Goal: Task Accomplishment & Management: Use online tool/utility

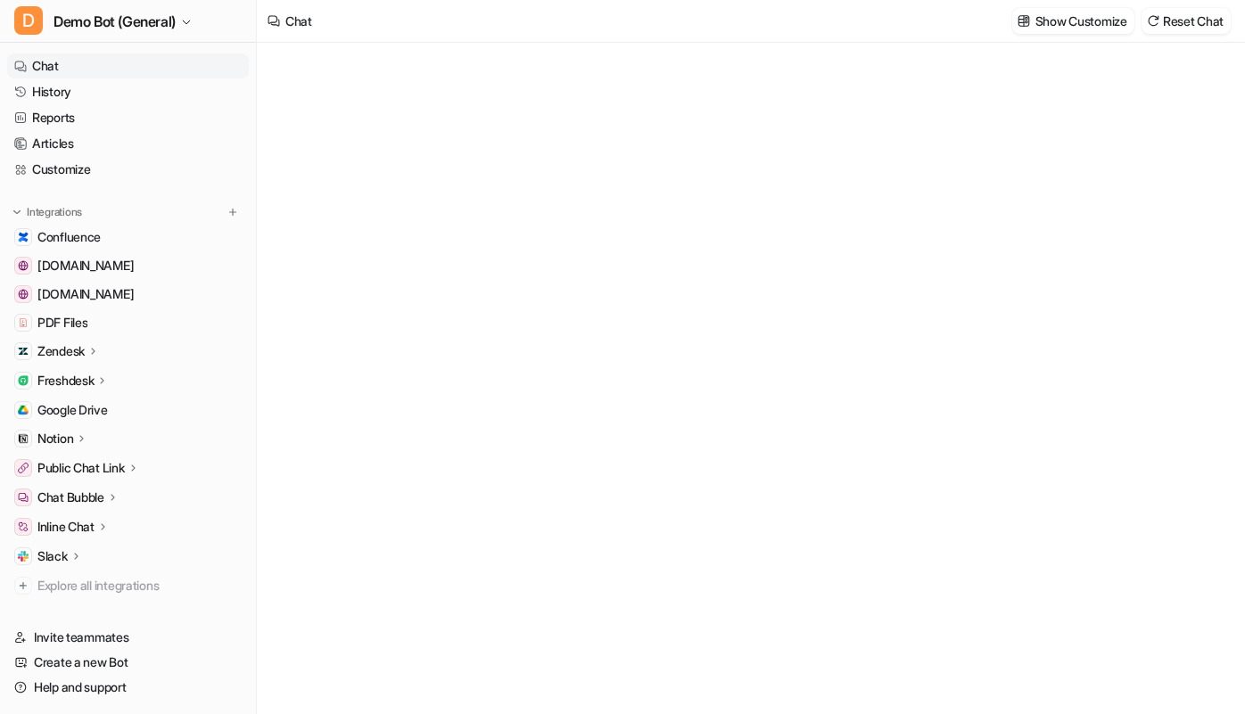
click at [115, 381] on div "Freshdesk" at bounding box center [128, 380] width 242 height 25
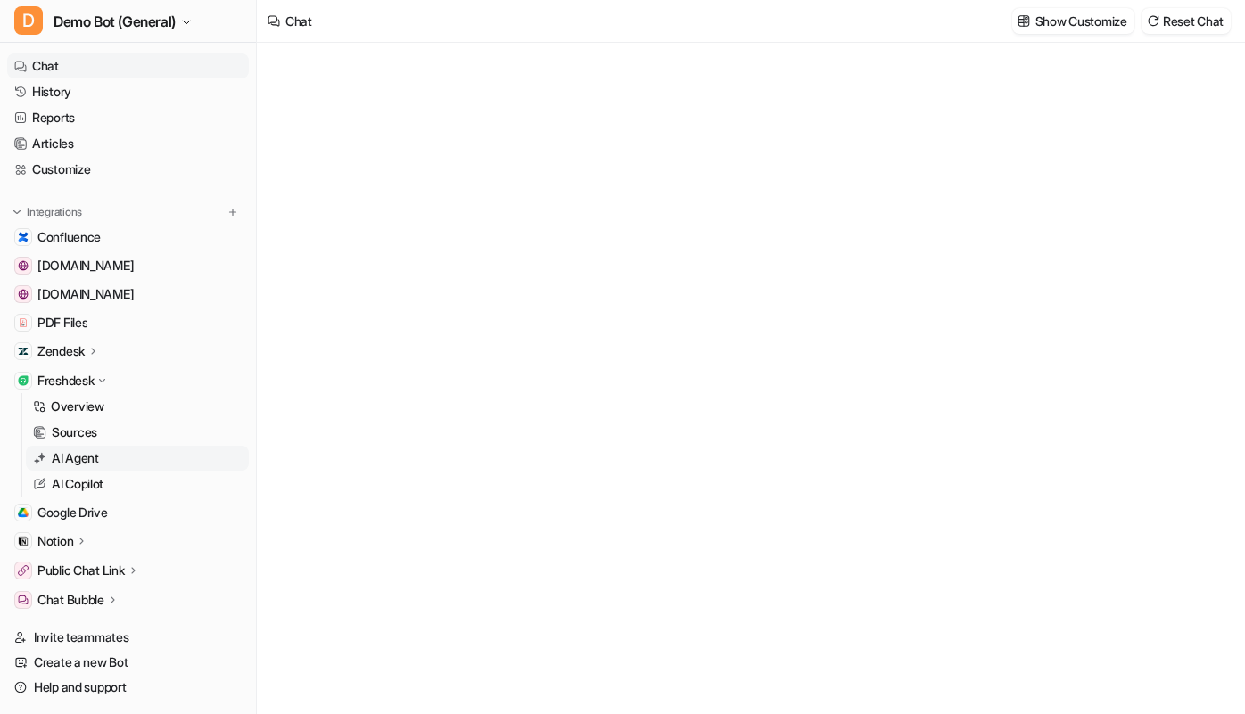
click at [117, 461] on link "AI Agent" at bounding box center [137, 458] width 223 height 25
type textarea "**********"
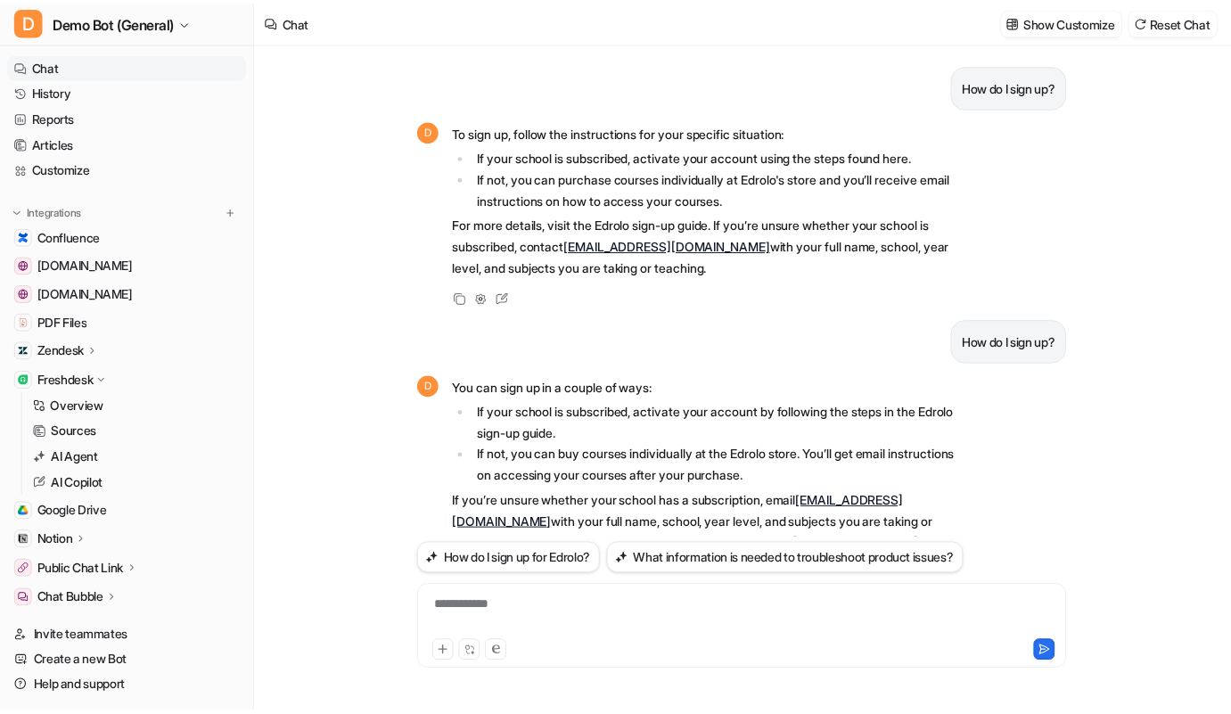
scroll to position [415, 0]
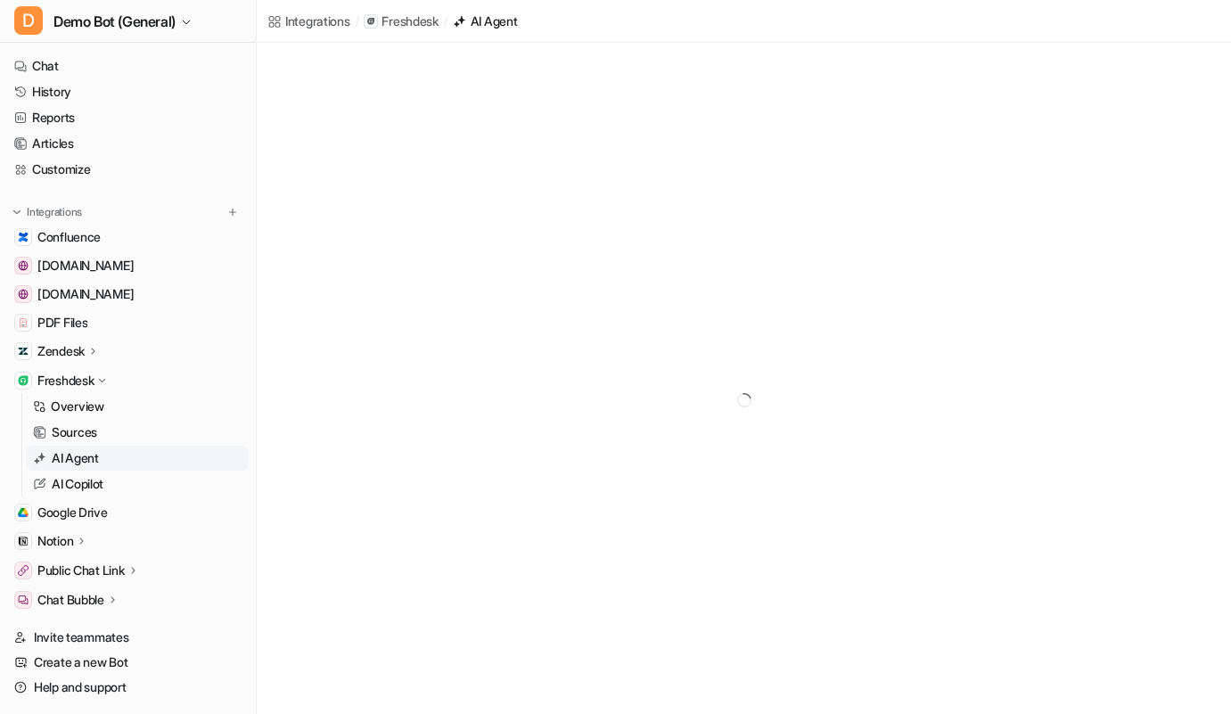
click at [128, 462] on link "AI Agent" at bounding box center [137, 458] width 223 height 25
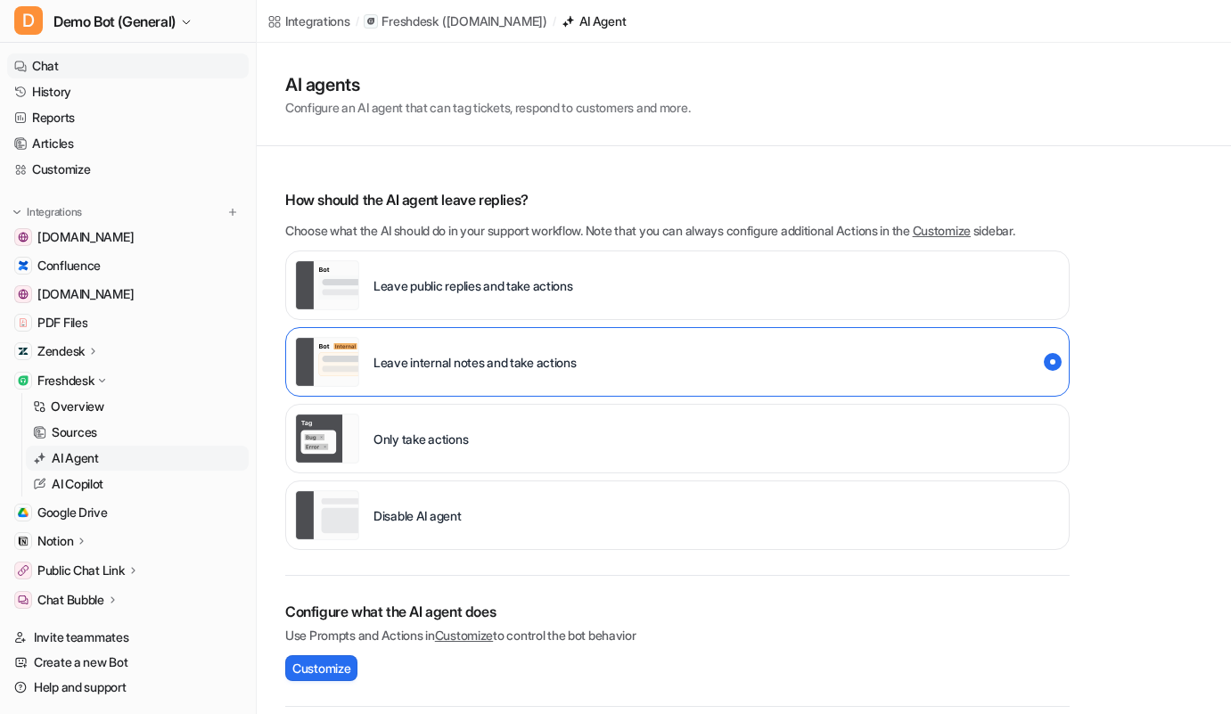
click at [129, 62] on link "Chat" at bounding box center [128, 66] width 242 height 25
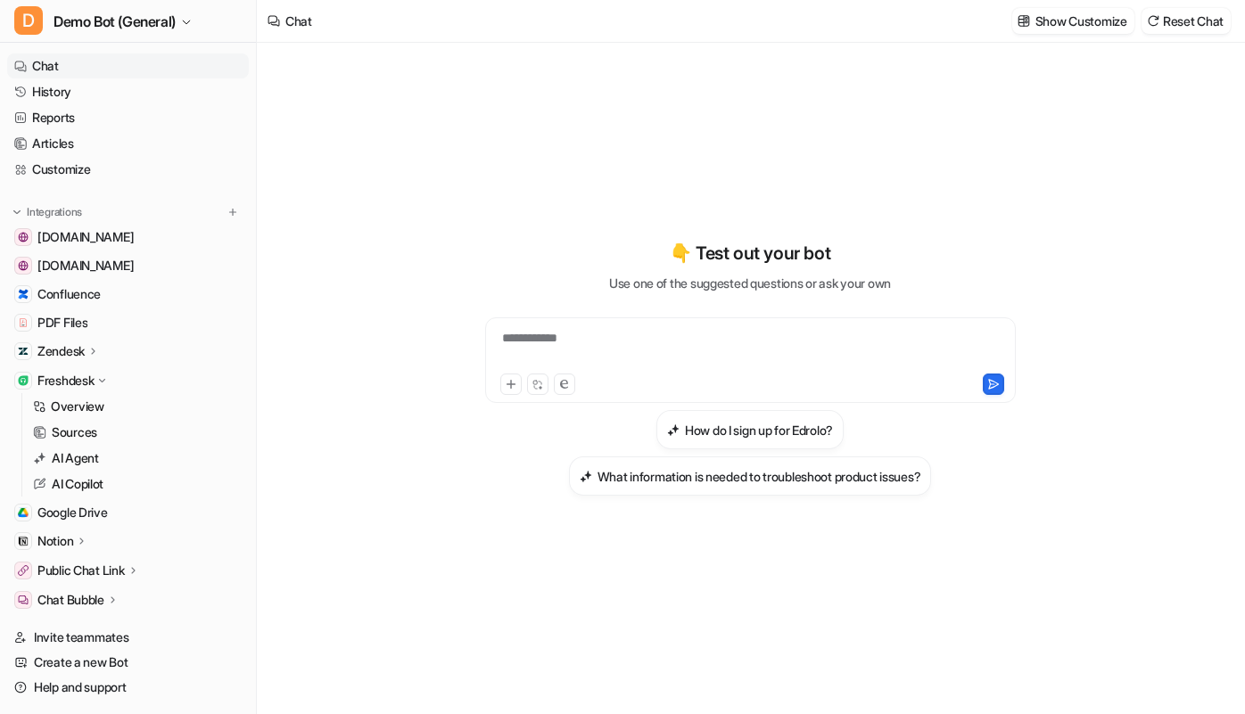
click at [970, 112] on div "**********" at bounding box center [750, 378] width 656 height 671
click at [65, 387] on p "Freshdesk" at bounding box center [65, 381] width 56 height 18
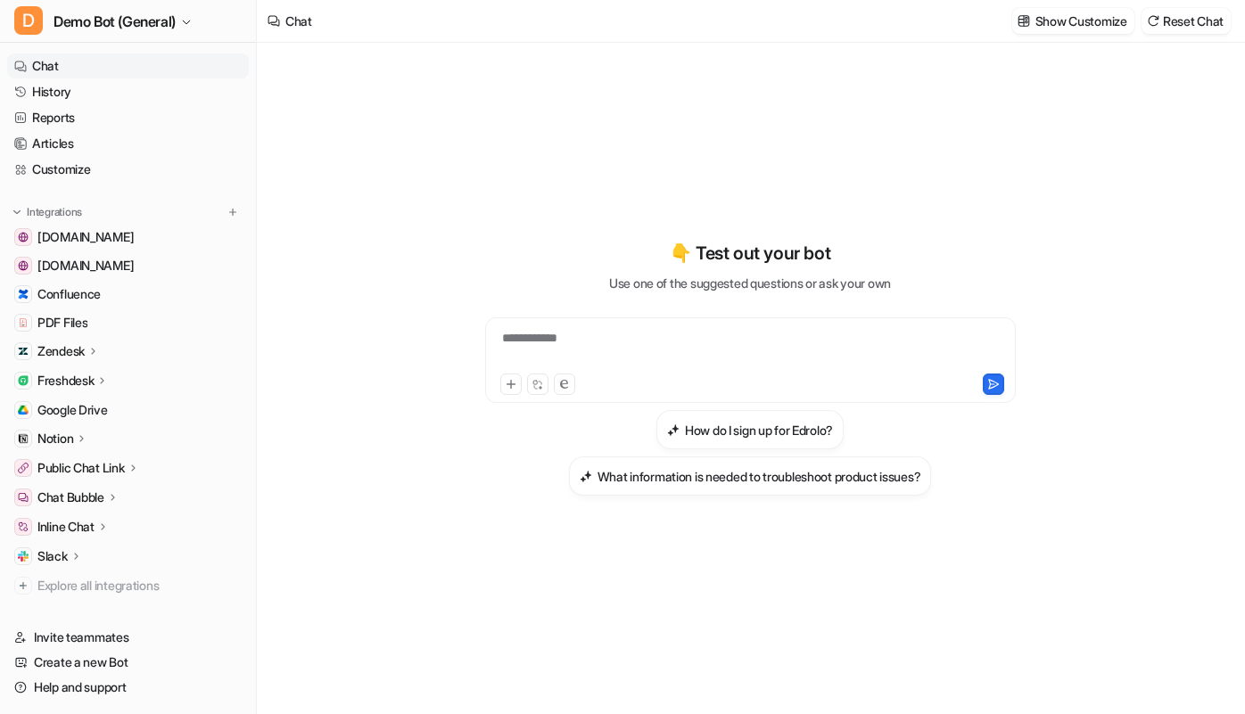
click at [487, 111] on div "**********" at bounding box center [750, 378] width 656 height 671
click at [84, 379] on p "Freshdesk" at bounding box center [65, 381] width 56 height 18
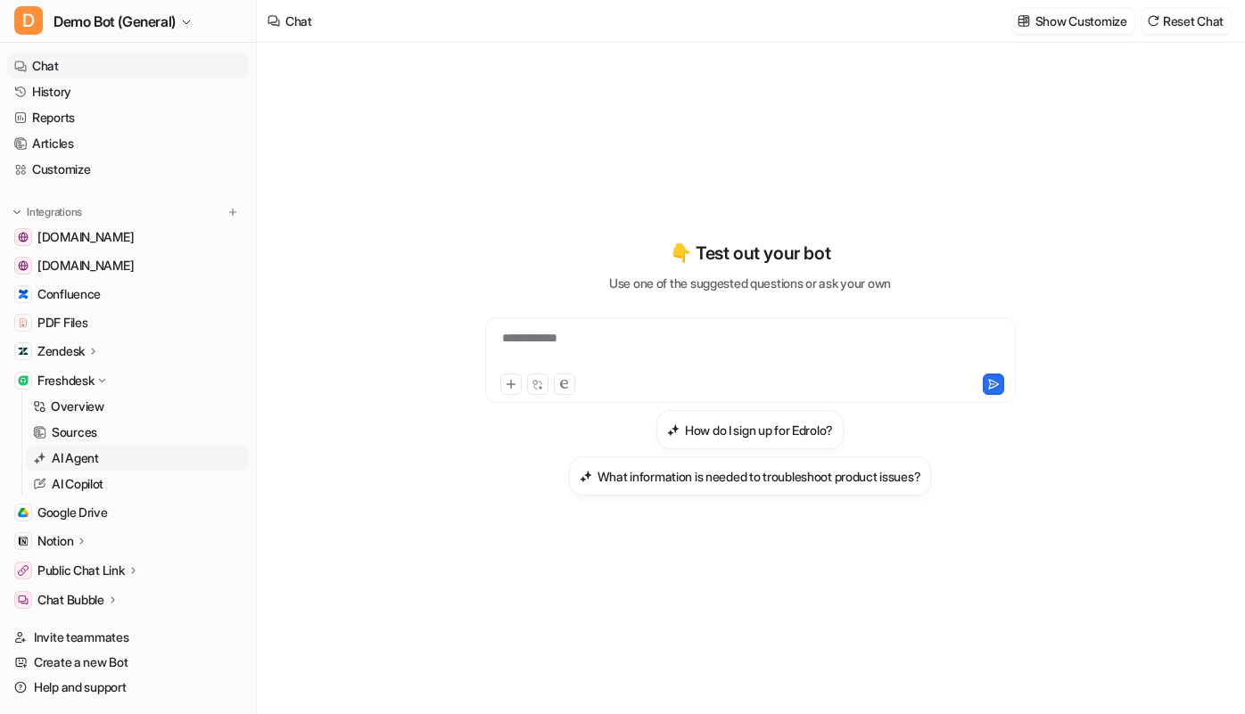
click at [102, 459] on link "AI Agent" at bounding box center [137, 458] width 223 height 25
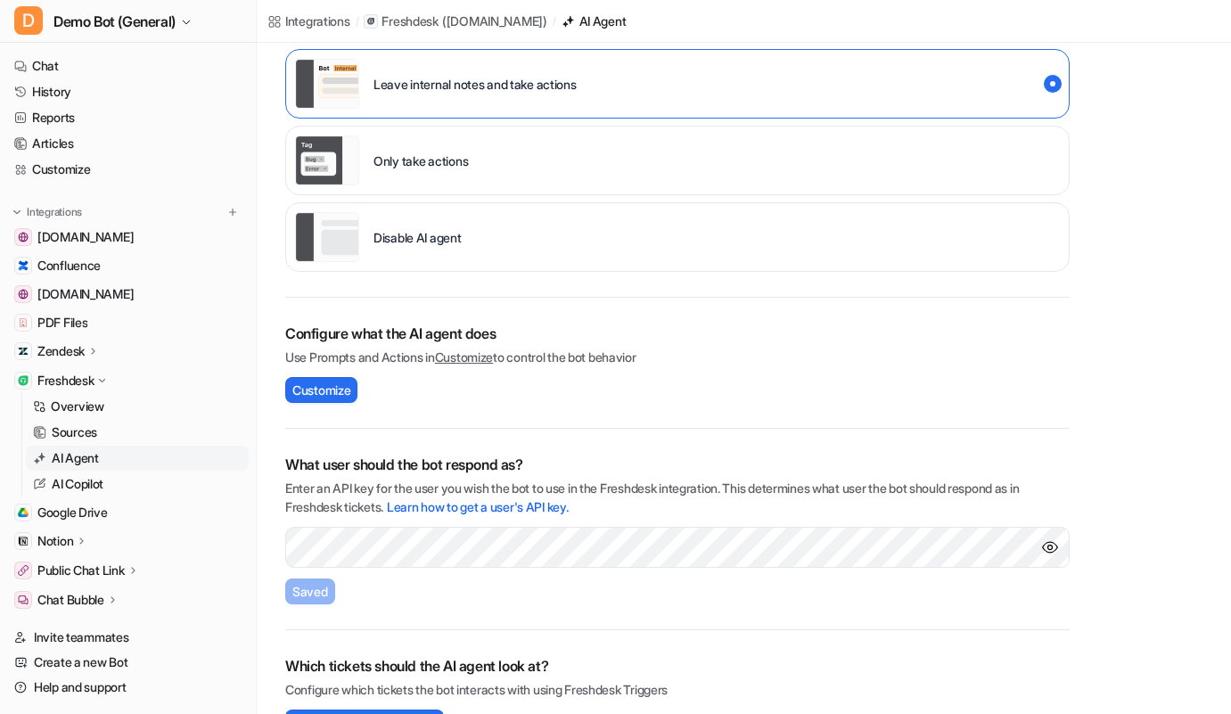
scroll to position [325, 0]
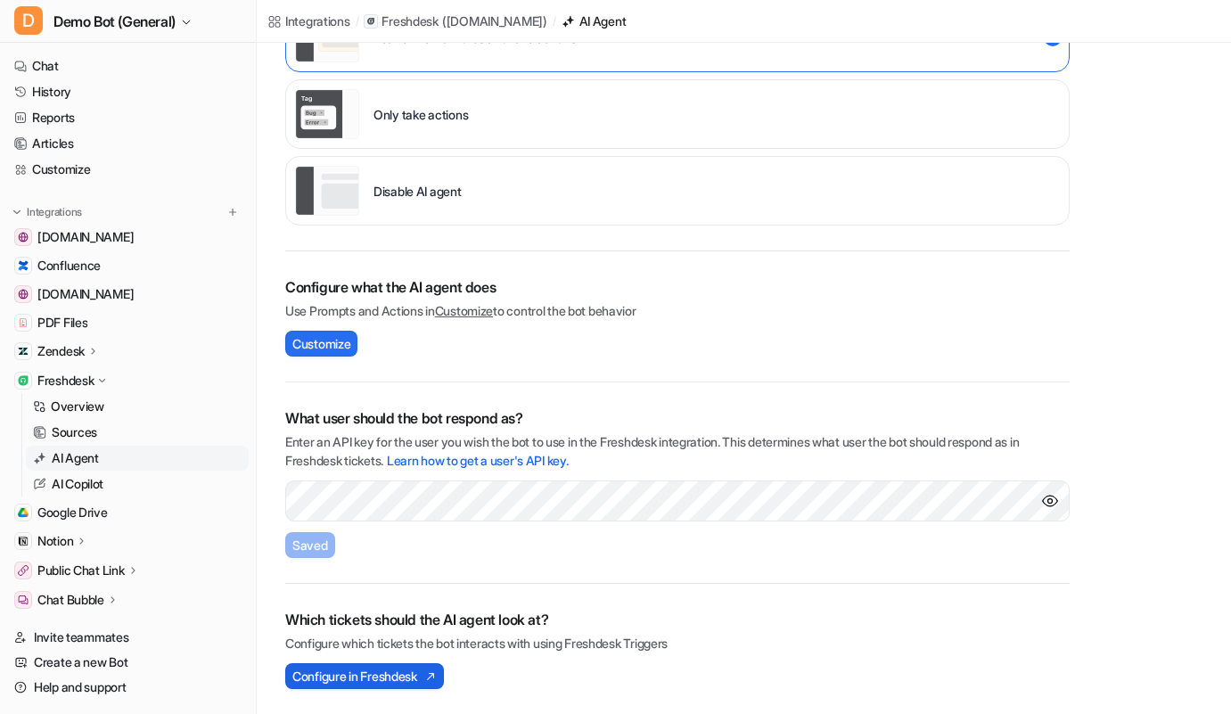
click at [415, 676] on span "Configure in Freshdesk" at bounding box center [354, 676] width 125 height 19
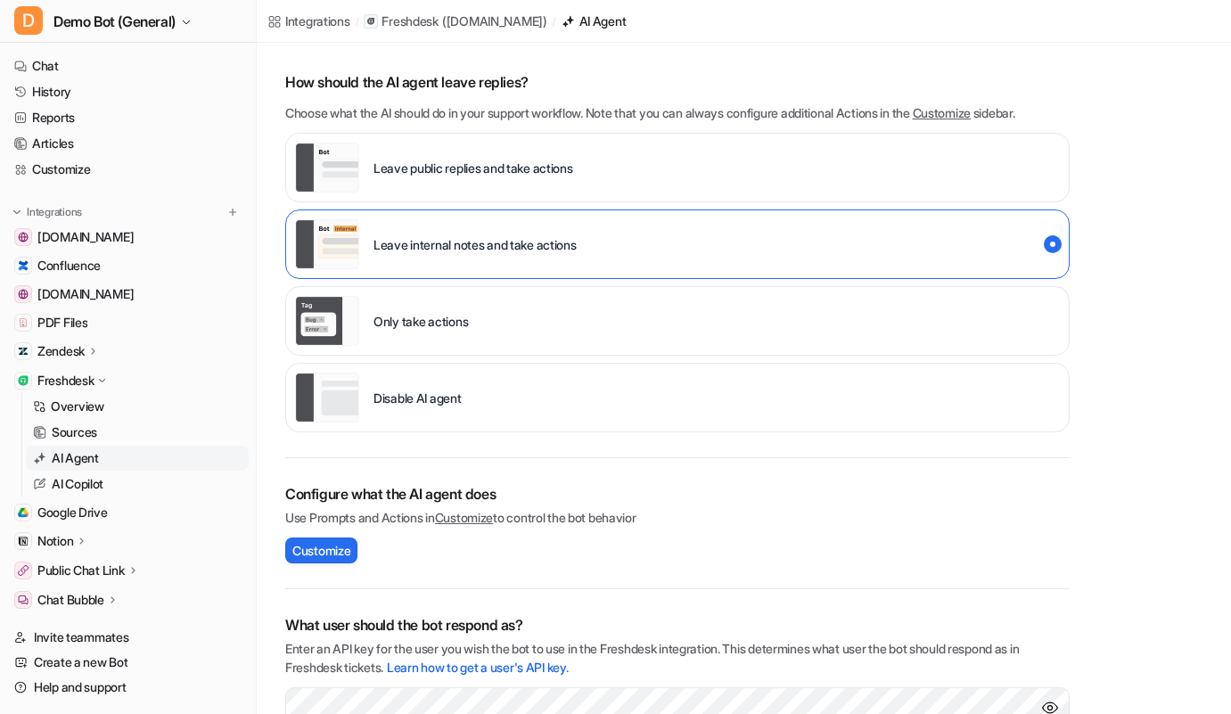
scroll to position [57, 0]
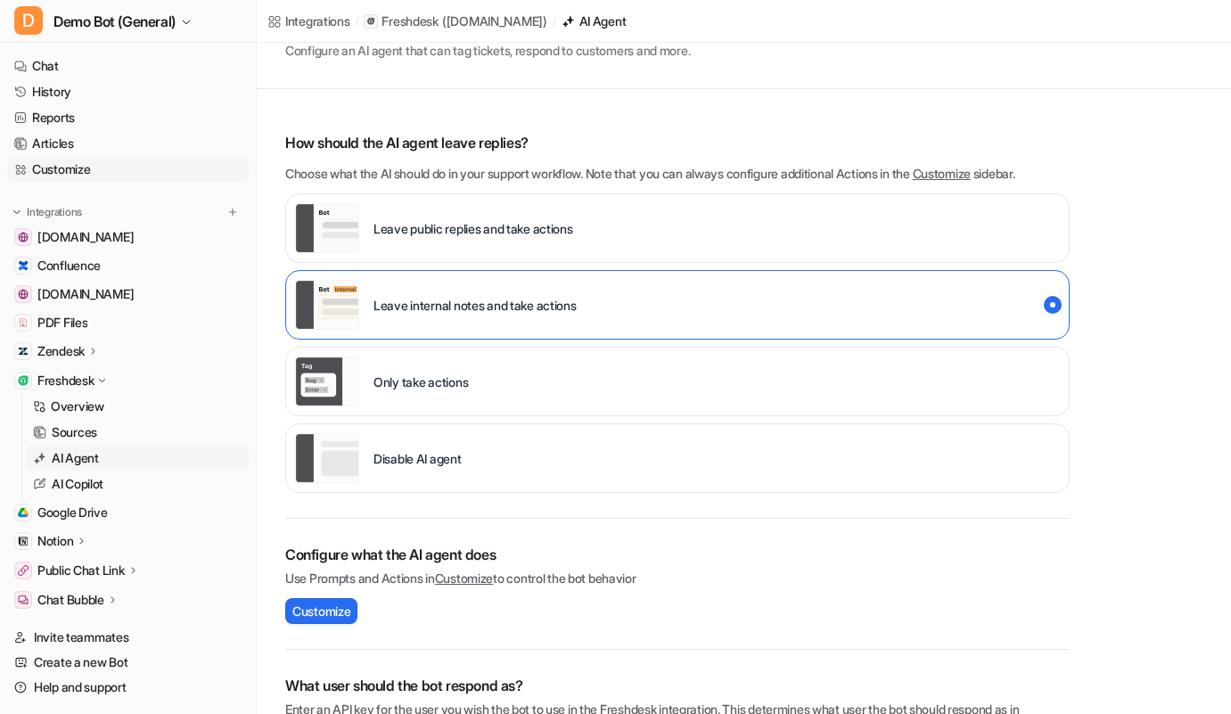
click at [105, 167] on link "Customize" at bounding box center [128, 169] width 242 height 25
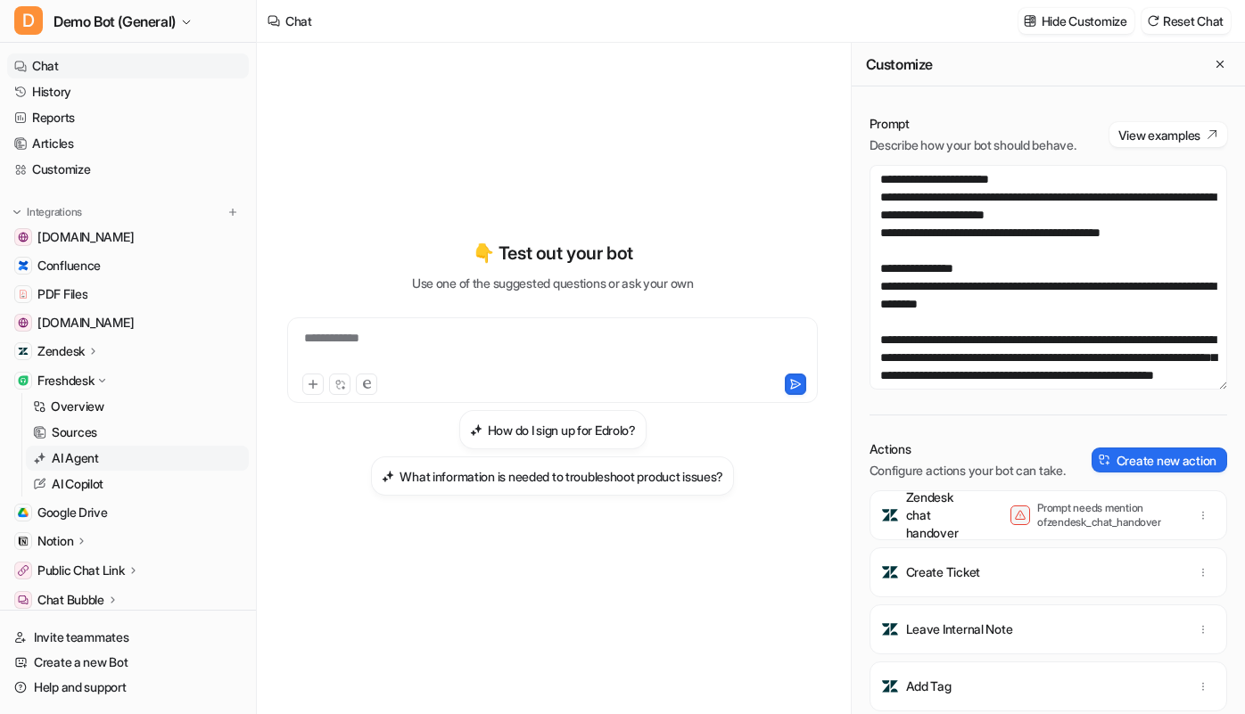
click at [97, 457] on p "AI Agent" at bounding box center [75, 458] width 47 height 18
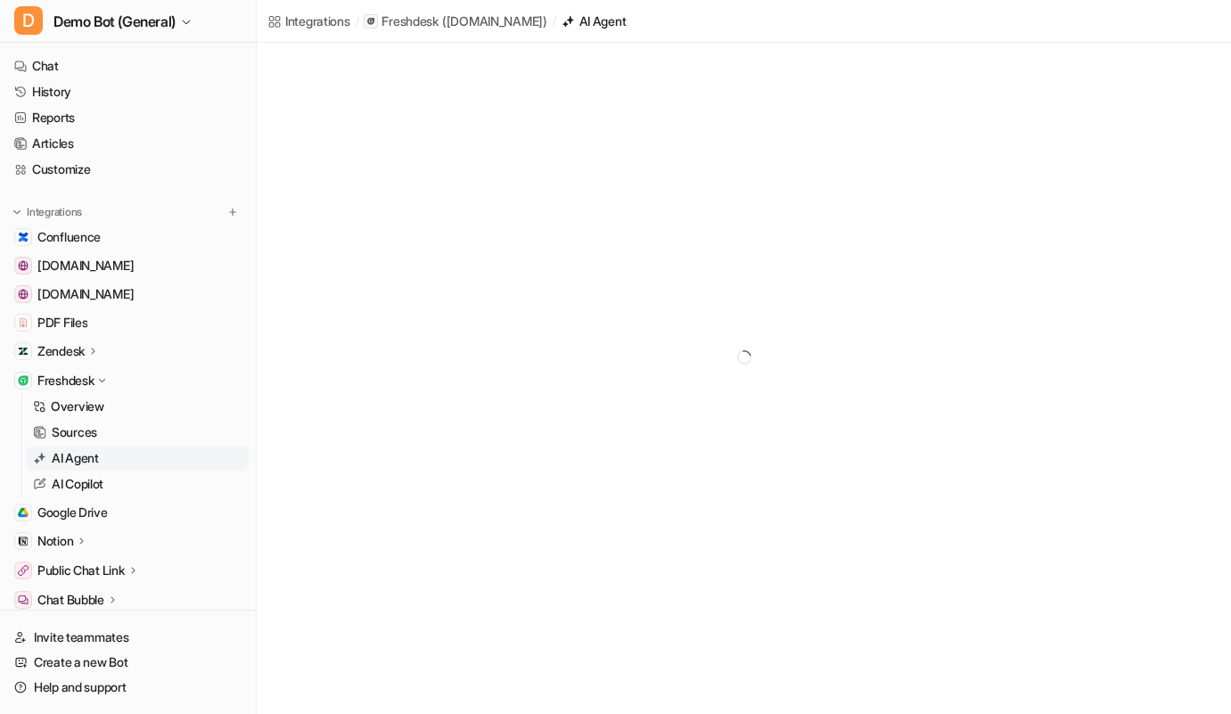
scroll to position [325, 0]
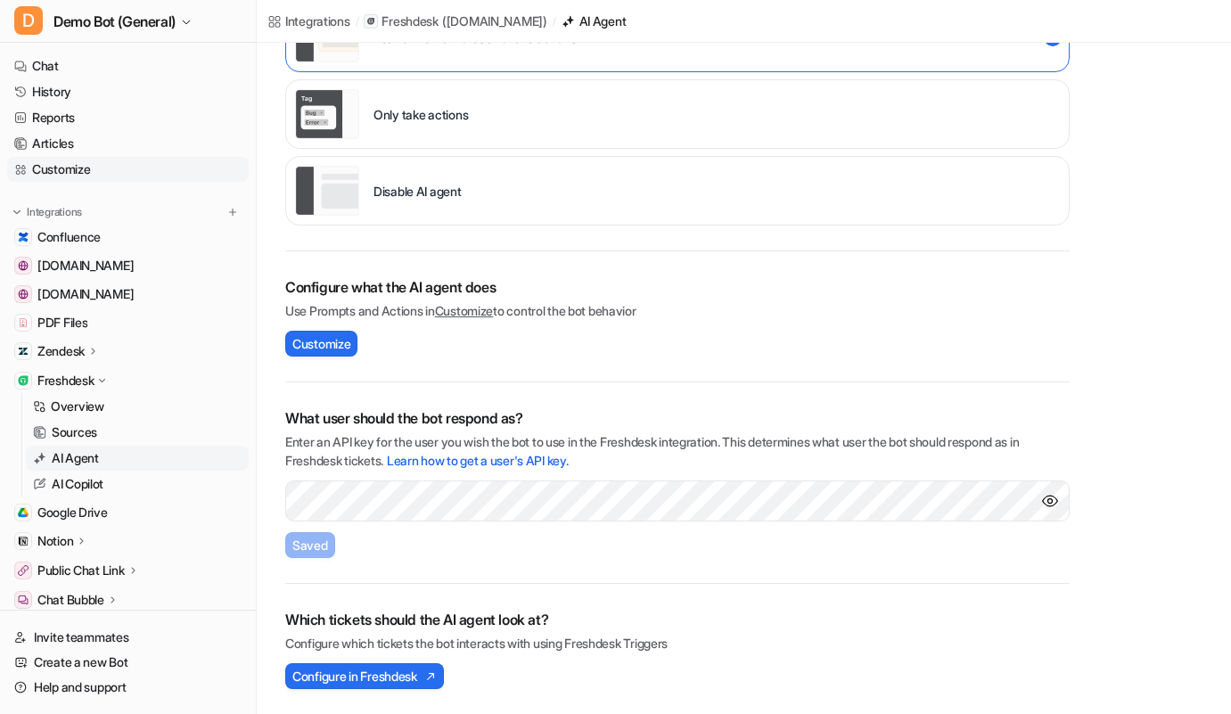
click at [122, 169] on link "Customize" at bounding box center [128, 169] width 242 height 25
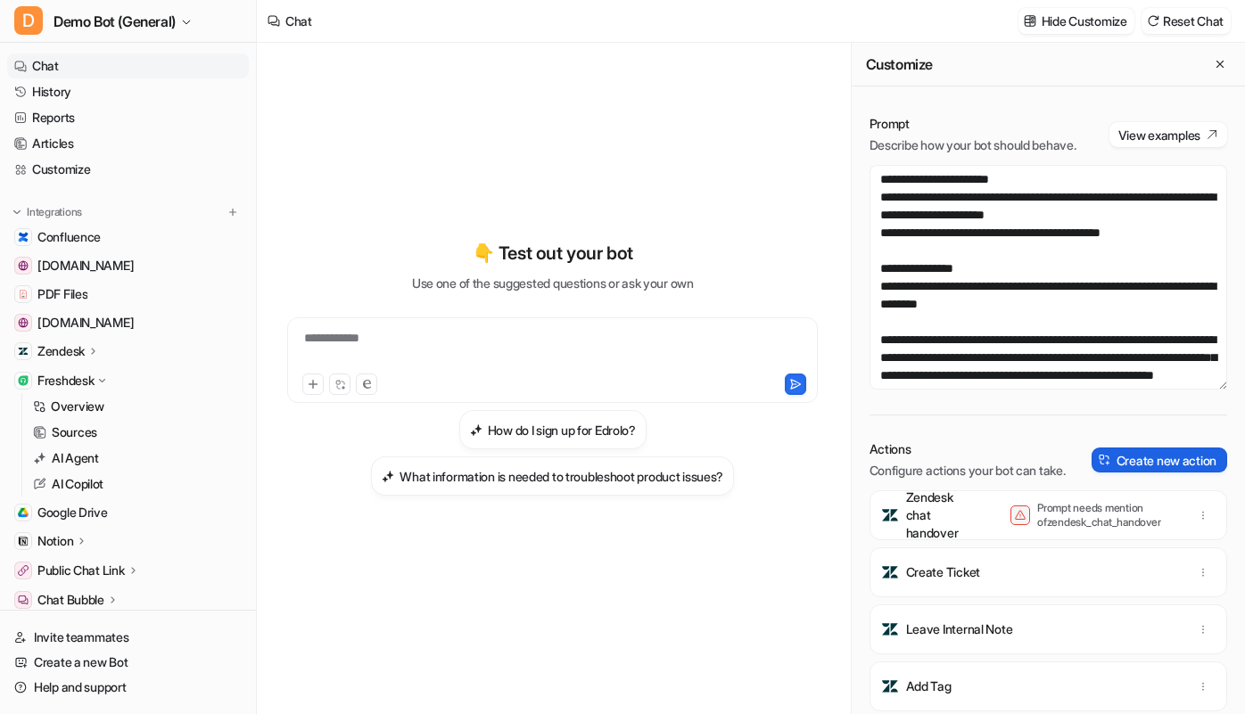
click at [1091, 473] on button "Create new action" at bounding box center [1159, 460] width 136 height 25
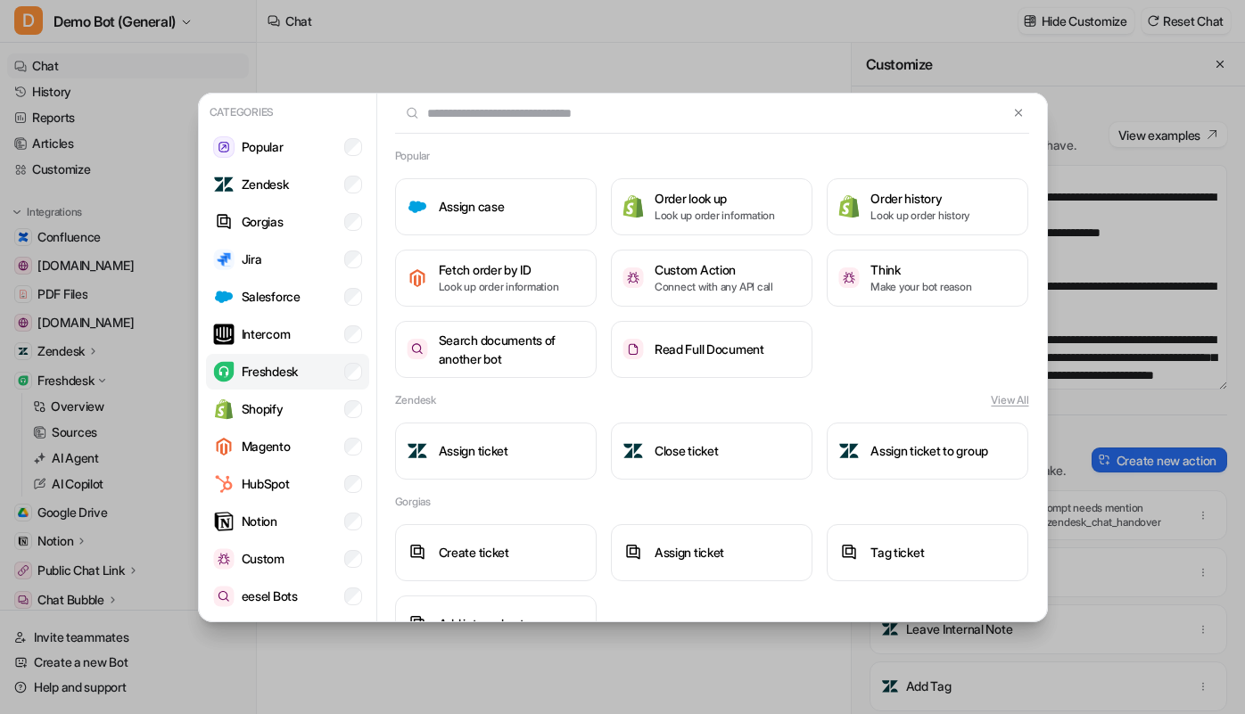
click at [337, 378] on li "Freshdesk" at bounding box center [287, 372] width 163 height 36
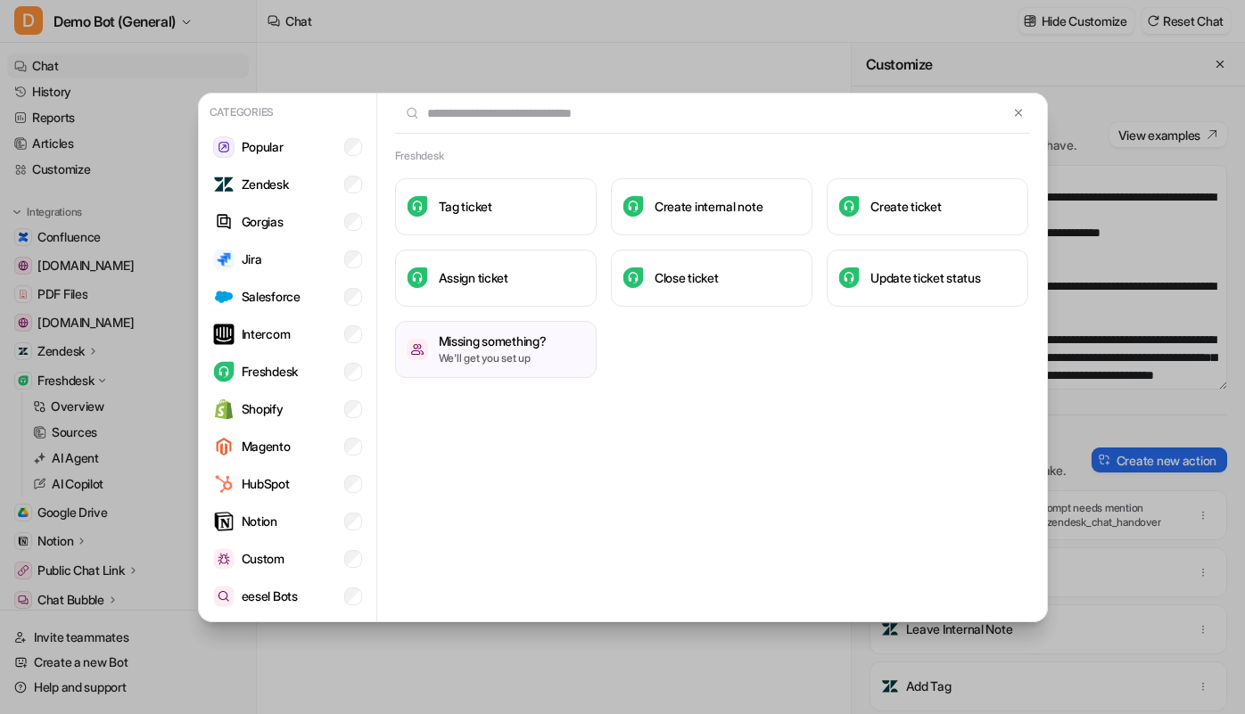
click at [629, 72] on div "Categories Popular Zendesk Gorgias Jira Salesforce Intercom Freshdesk Shopify M…" at bounding box center [623, 357] width 878 height 714
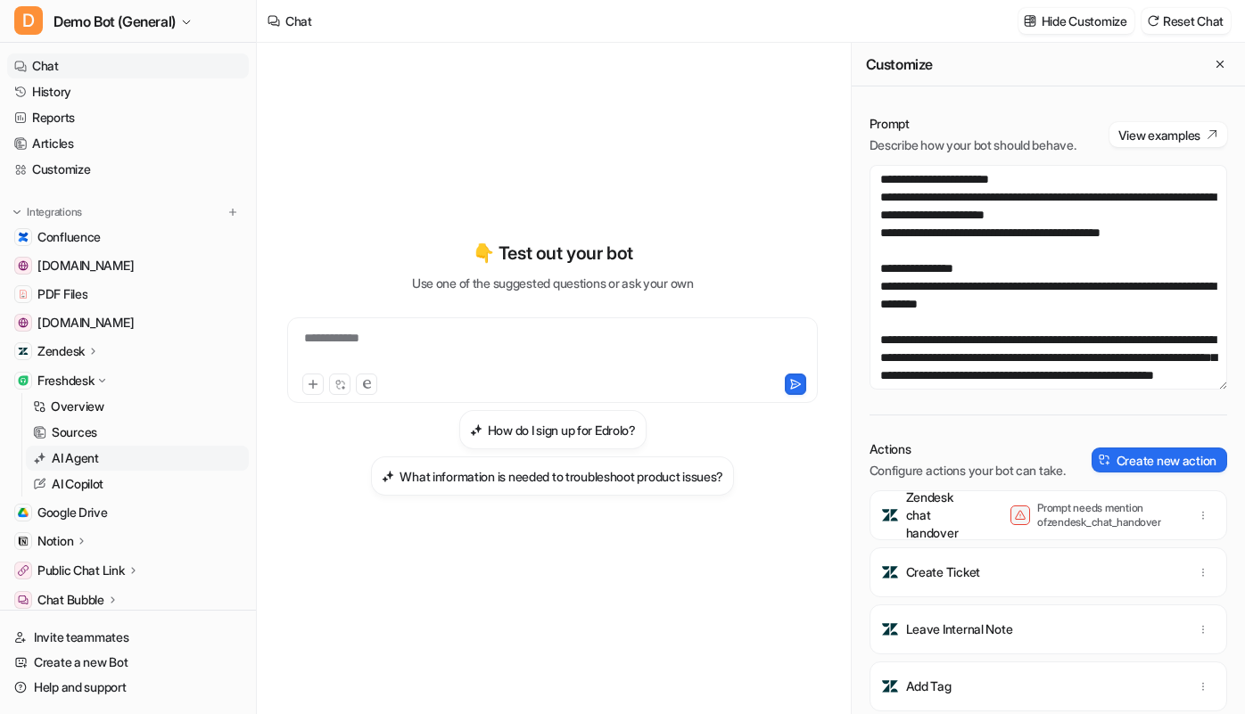
click at [140, 452] on link "AI Agent" at bounding box center [137, 458] width 223 height 25
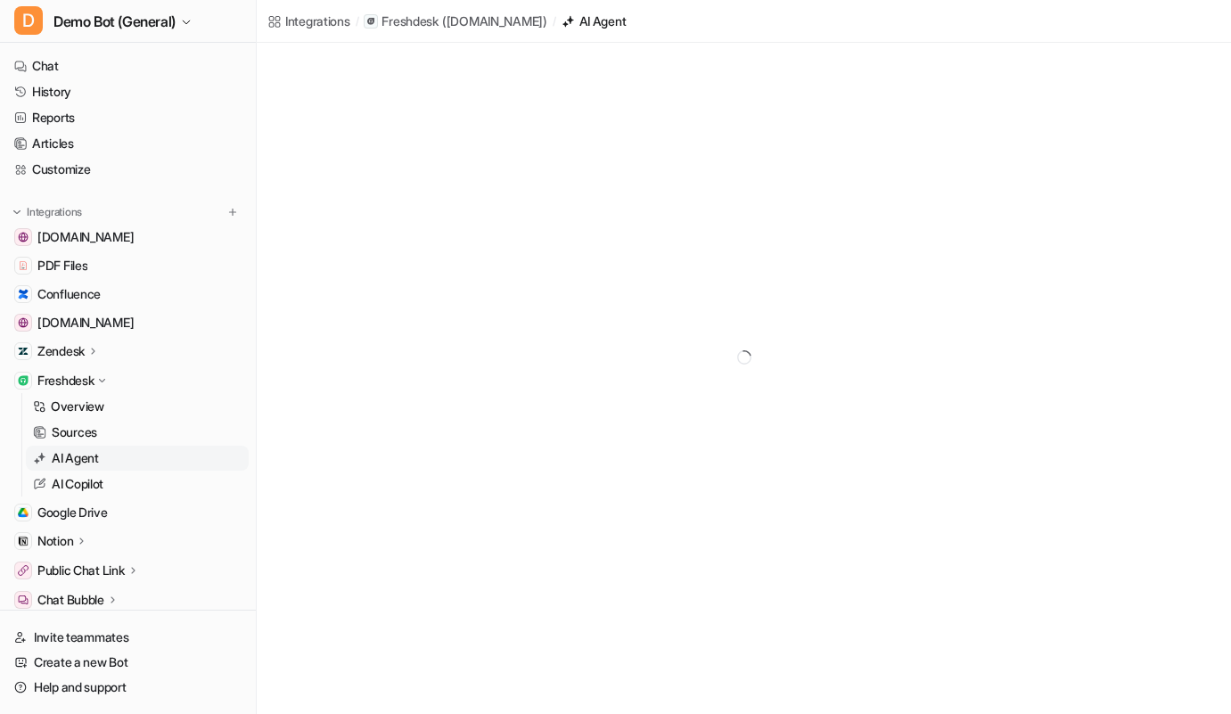
scroll to position [89, 0]
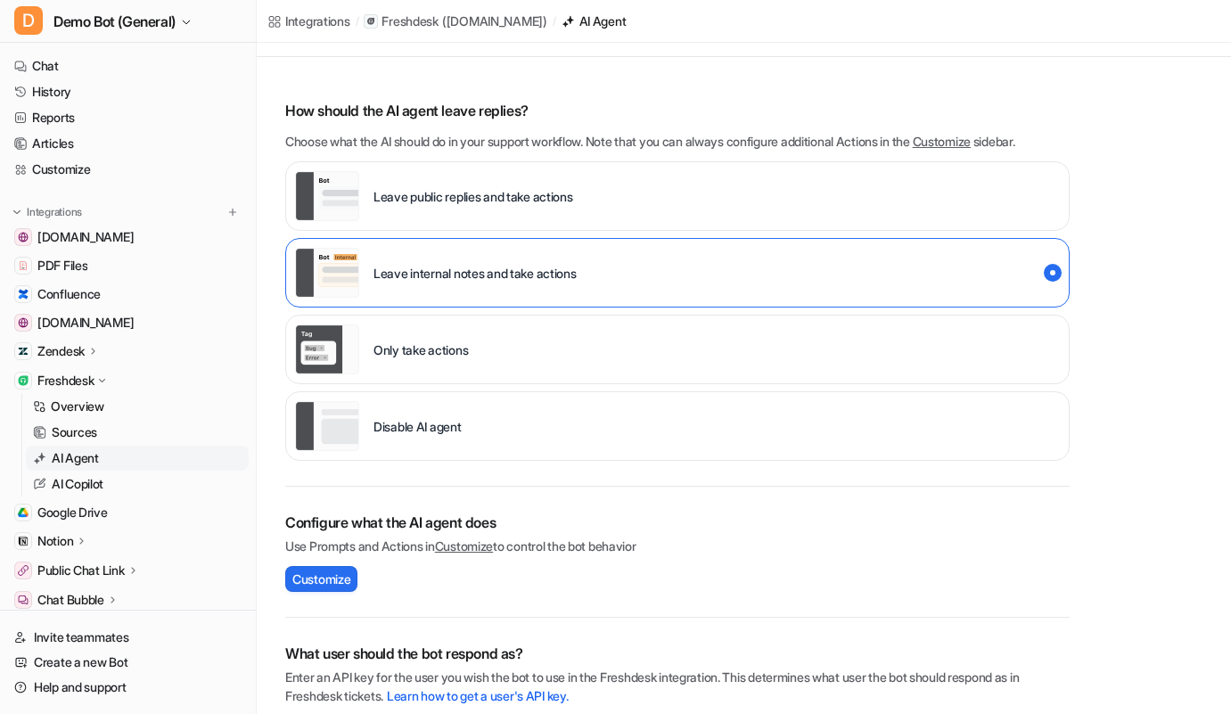
click at [568, 503] on div "Configure what the AI agent does Use Prompts and Actions in Customize to contro…" at bounding box center [677, 552] width 785 height 131
click at [83, 429] on p "Sources" at bounding box center [74, 433] width 45 height 18
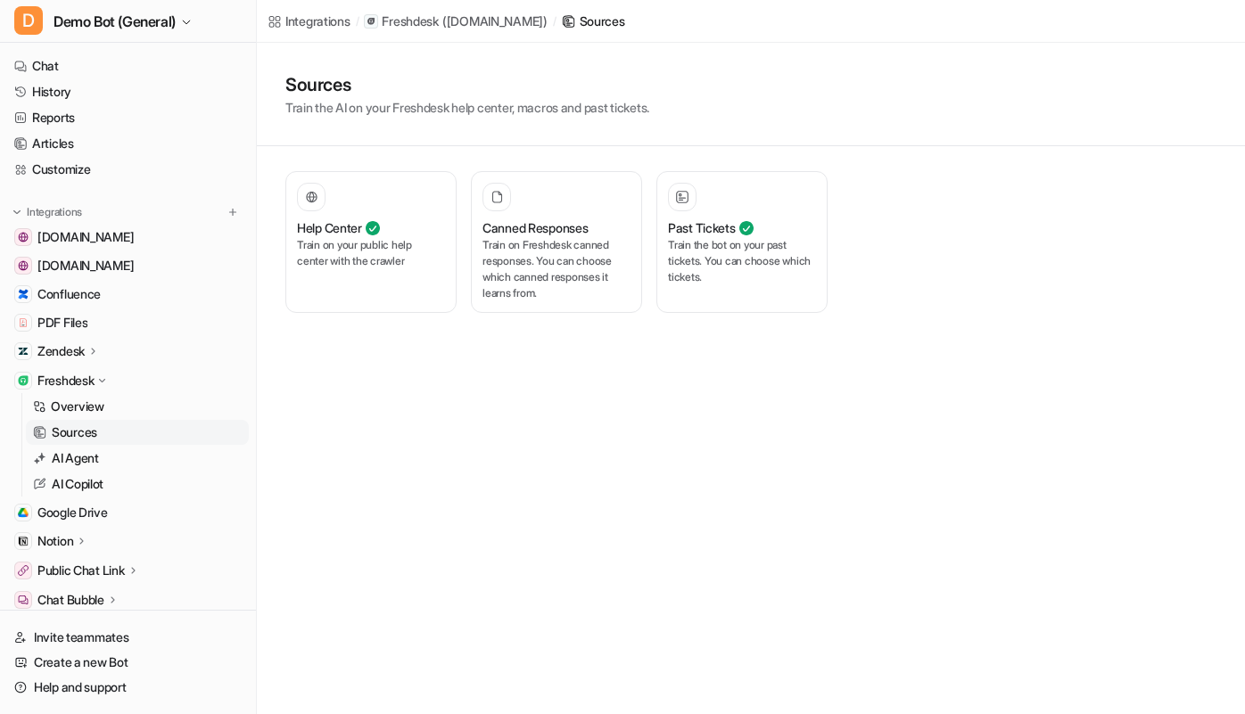
click at [622, 436] on div "Integrations / Freshdesk ( [DOMAIN_NAME] ) / Sources Sources Train the AI on yo…" at bounding box center [622, 357] width 1245 height 714
click at [754, 268] on p "Train the bot on your past tickets. You can choose which tickets." at bounding box center [742, 261] width 148 height 48
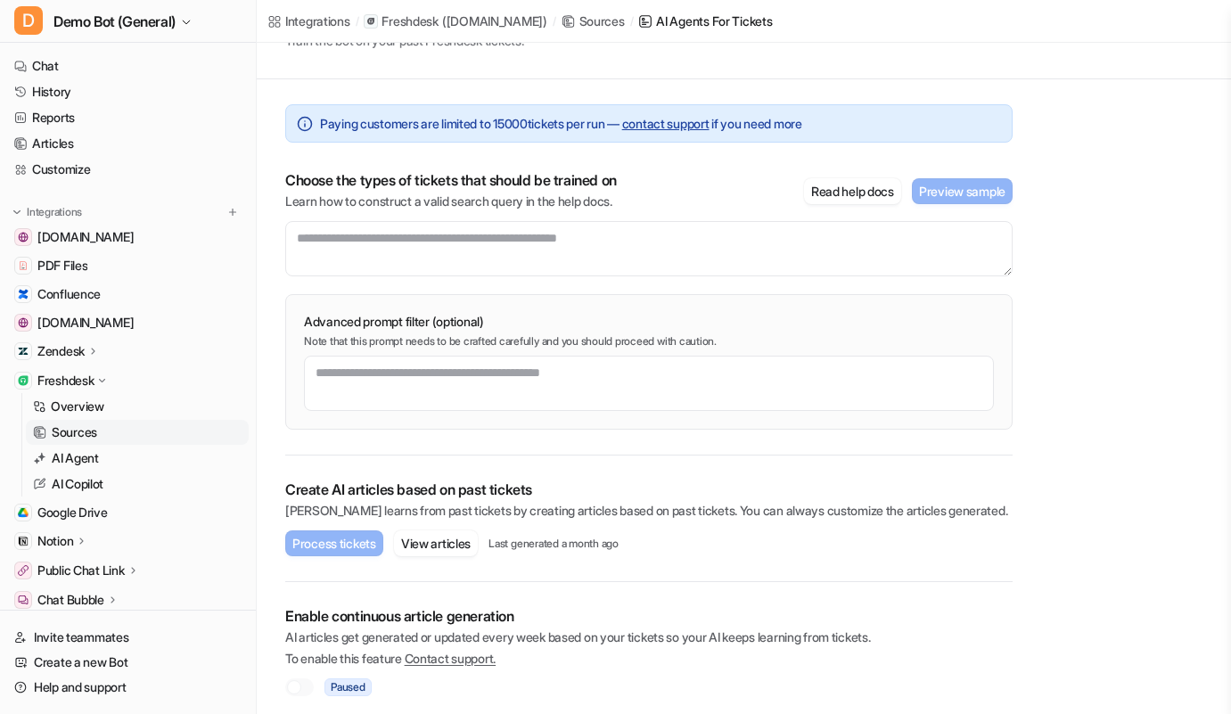
scroll to position [75, 0]
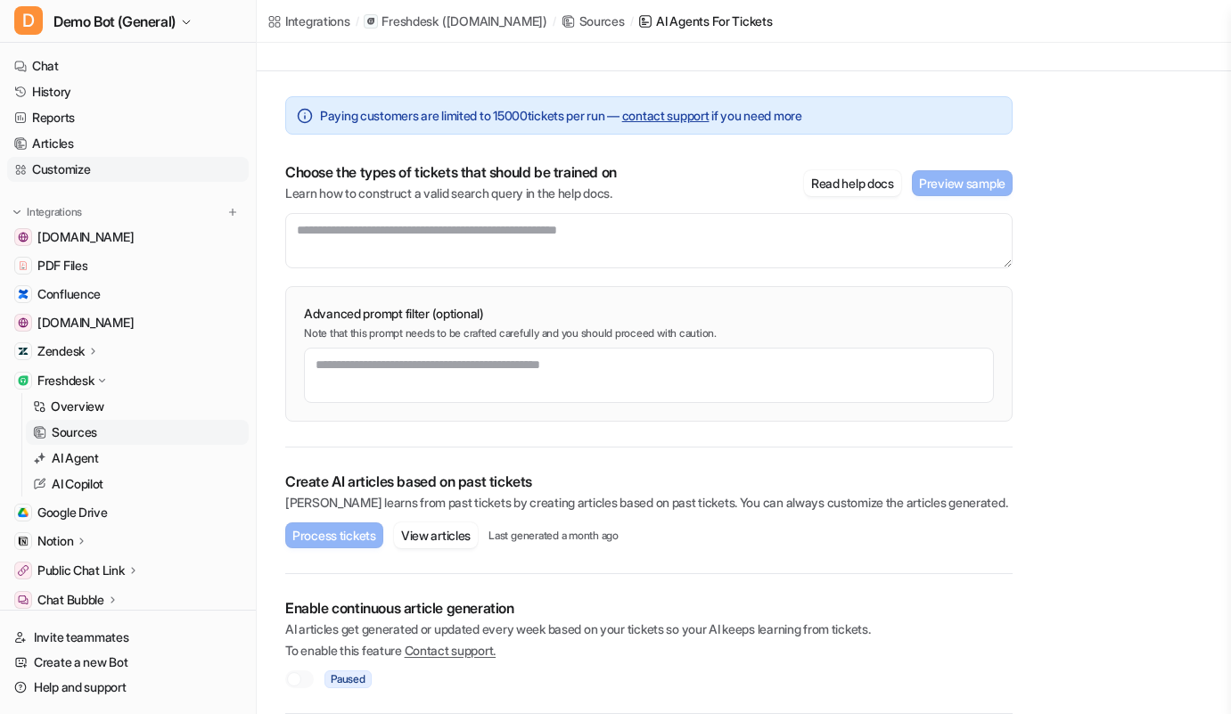
click at [101, 161] on link "Customize" at bounding box center [128, 169] width 242 height 25
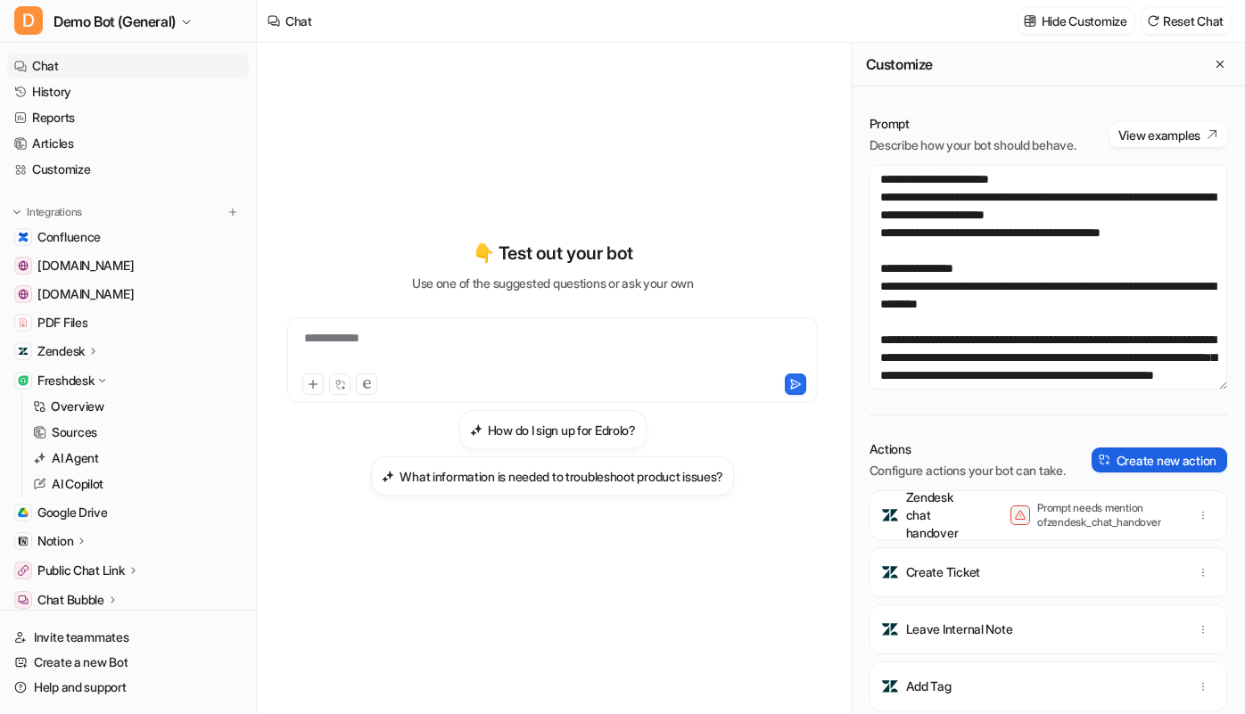
click at [1180, 473] on button "Create new action" at bounding box center [1159, 460] width 136 height 25
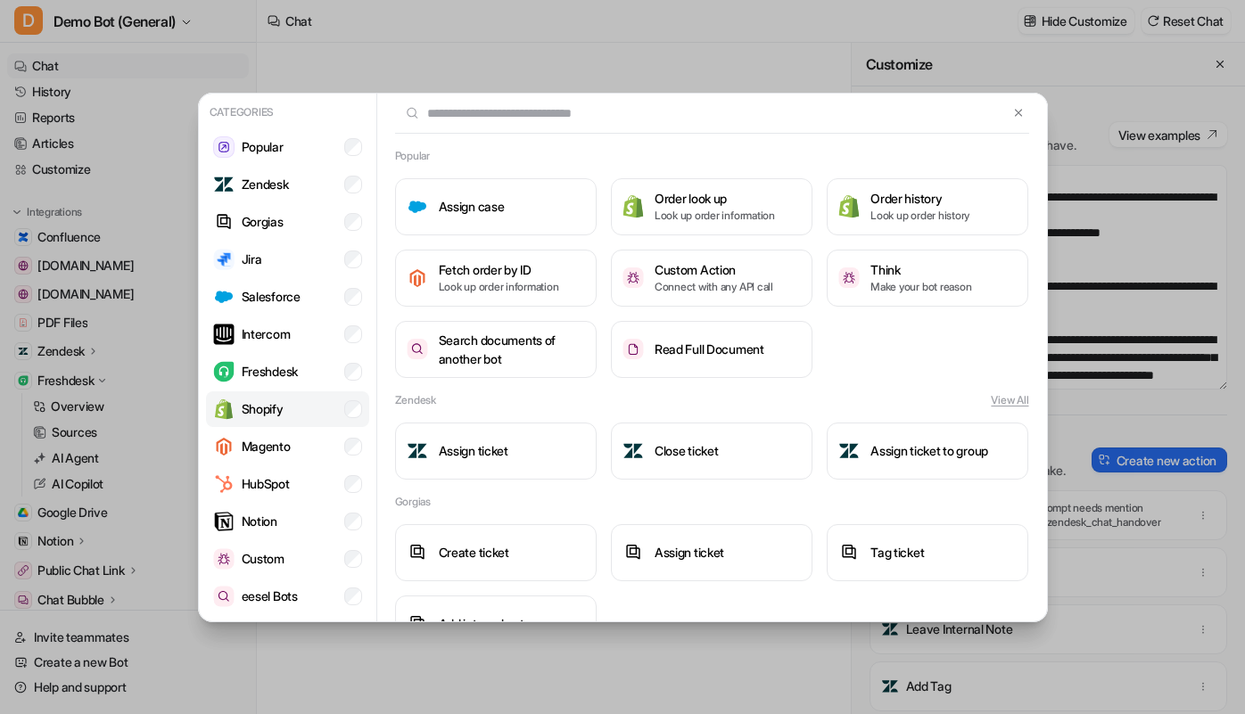
click at [259, 391] on li "Shopify" at bounding box center [287, 409] width 163 height 36
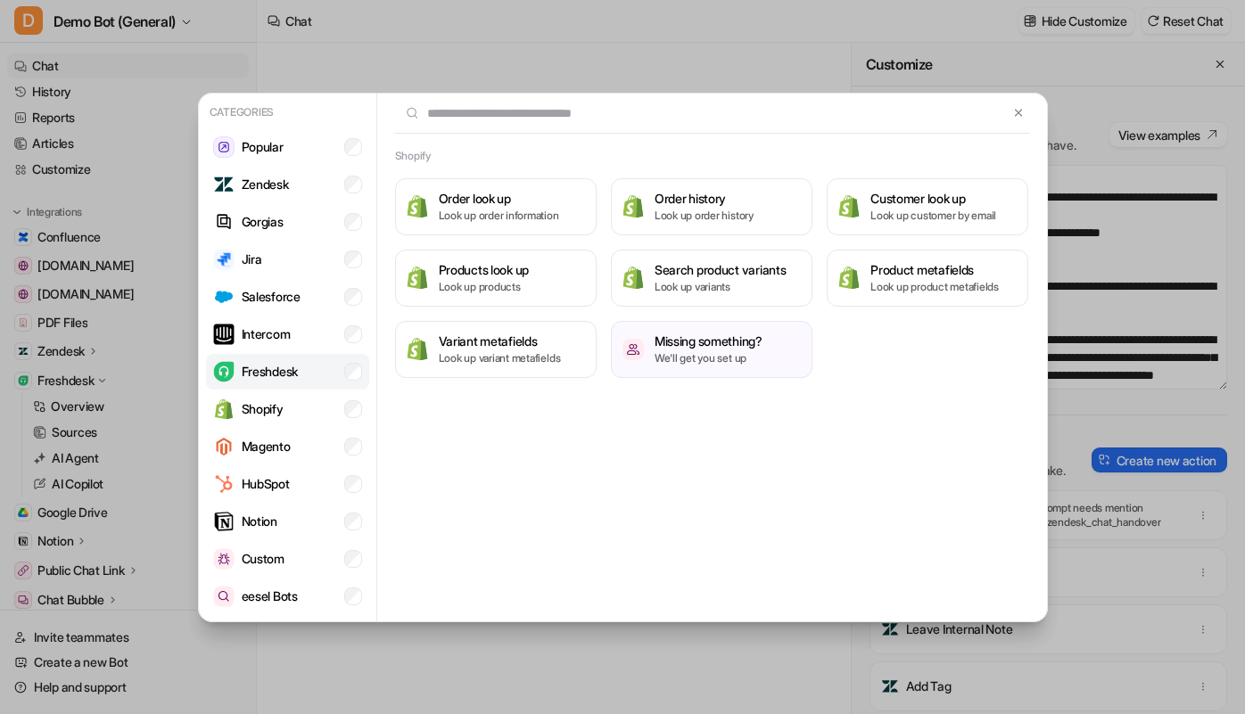
click at [269, 379] on p "Freshdesk" at bounding box center [270, 371] width 56 height 19
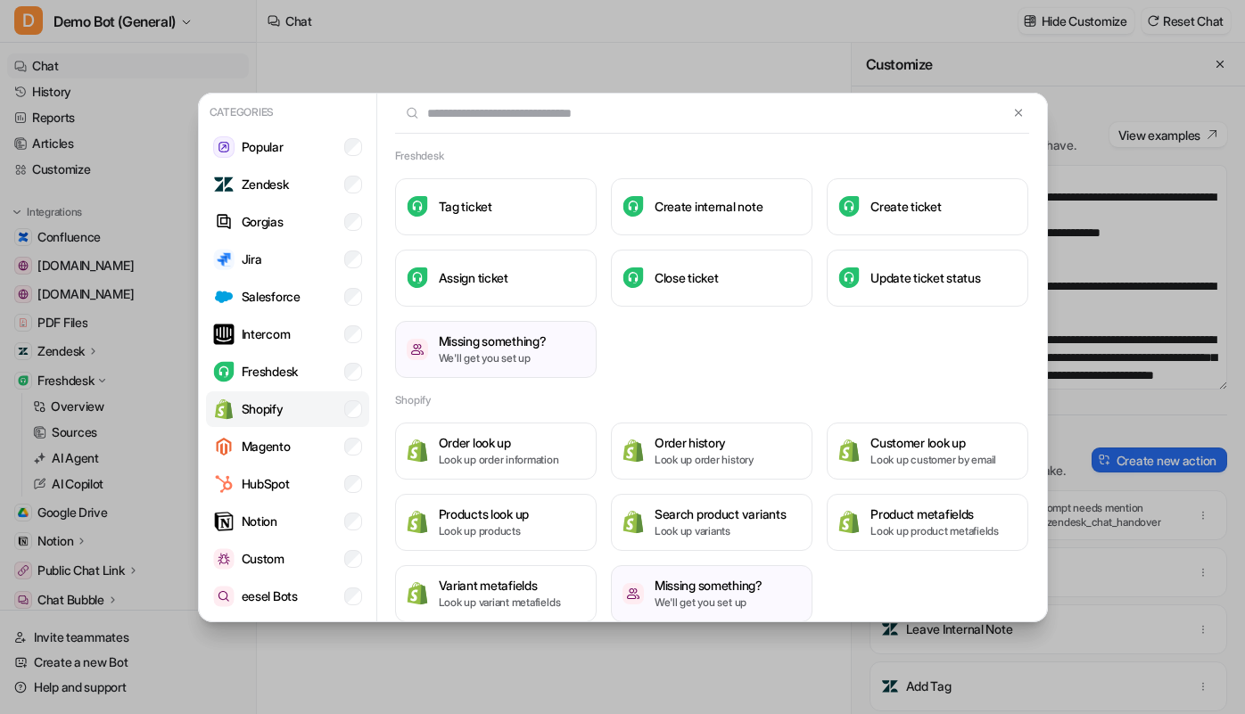
click at [329, 412] on li "Shopify" at bounding box center [287, 409] width 163 height 36
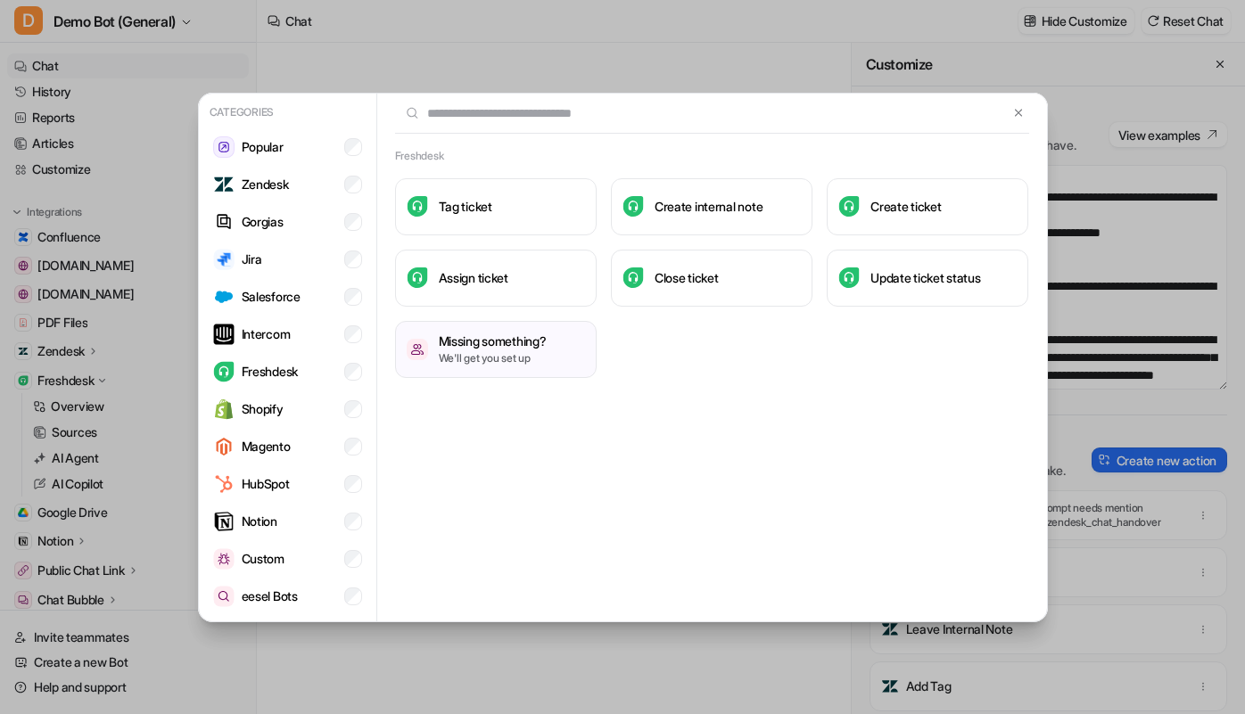
click at [710, 380] on div "Freshdesk Tag ticket Create internal note Create ticket Assign ticket Close tic…" at bounding box center [712, 272] width 670 height 248
click at [843, 374] on div "Tag ticket Create internal note Create ticket Assign ticket Close ticket Update…" at bounding box center [712, 278] width 634 height 200
click at [1018, 123] on button at bounding box center [1018, 113] width 21 height 21
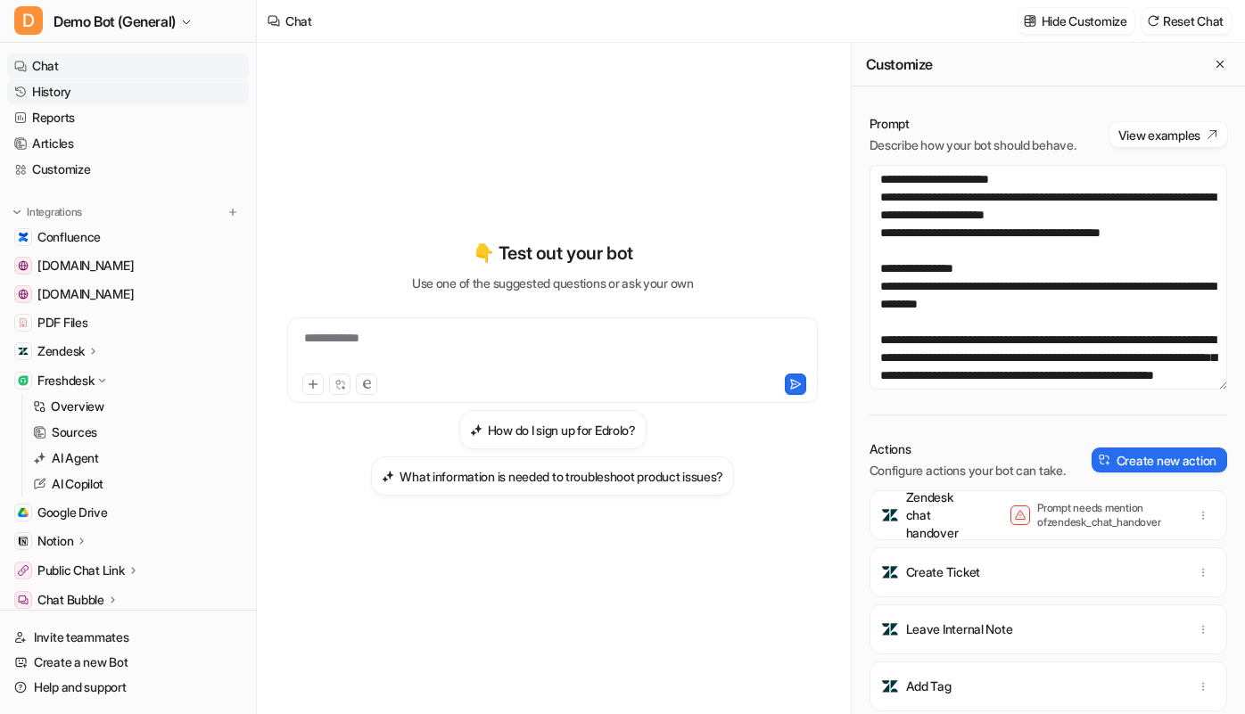
click at [71, 100] on link "History" at bounding box center [128, 91] width 242 height 25
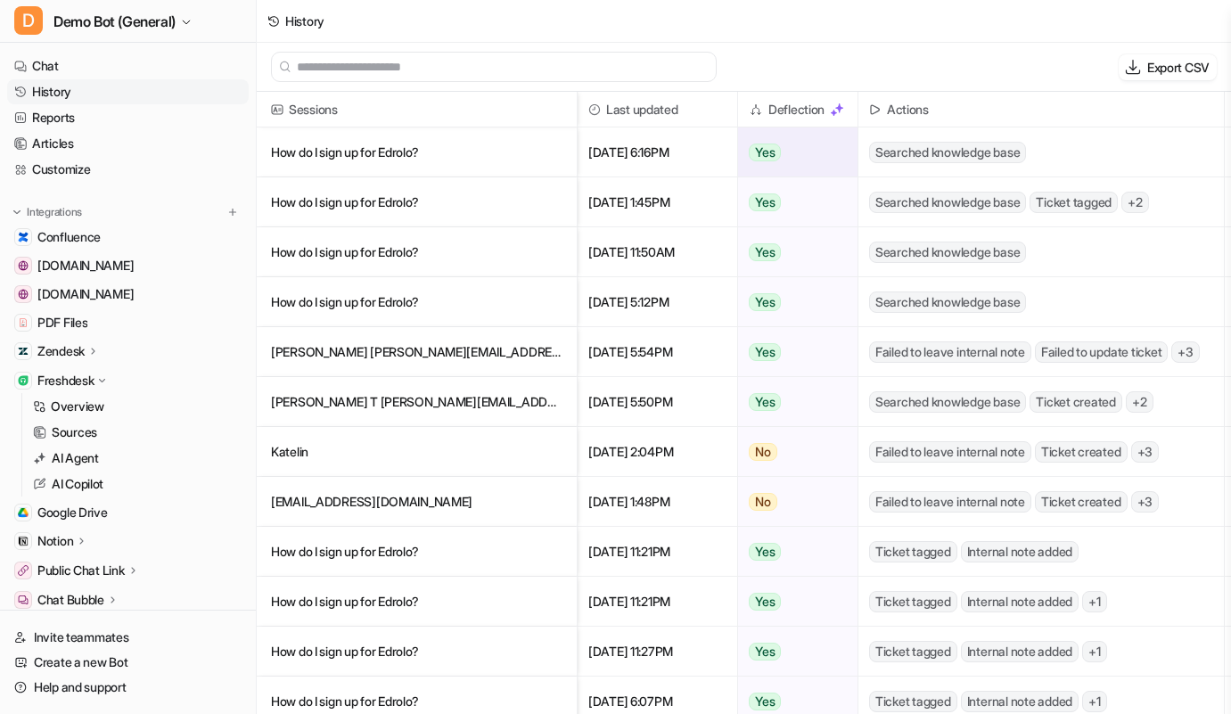
click at [474, 154] on p "How do I sign up for Edrolo?" at bounding box center [417, 153] width 292 height 50
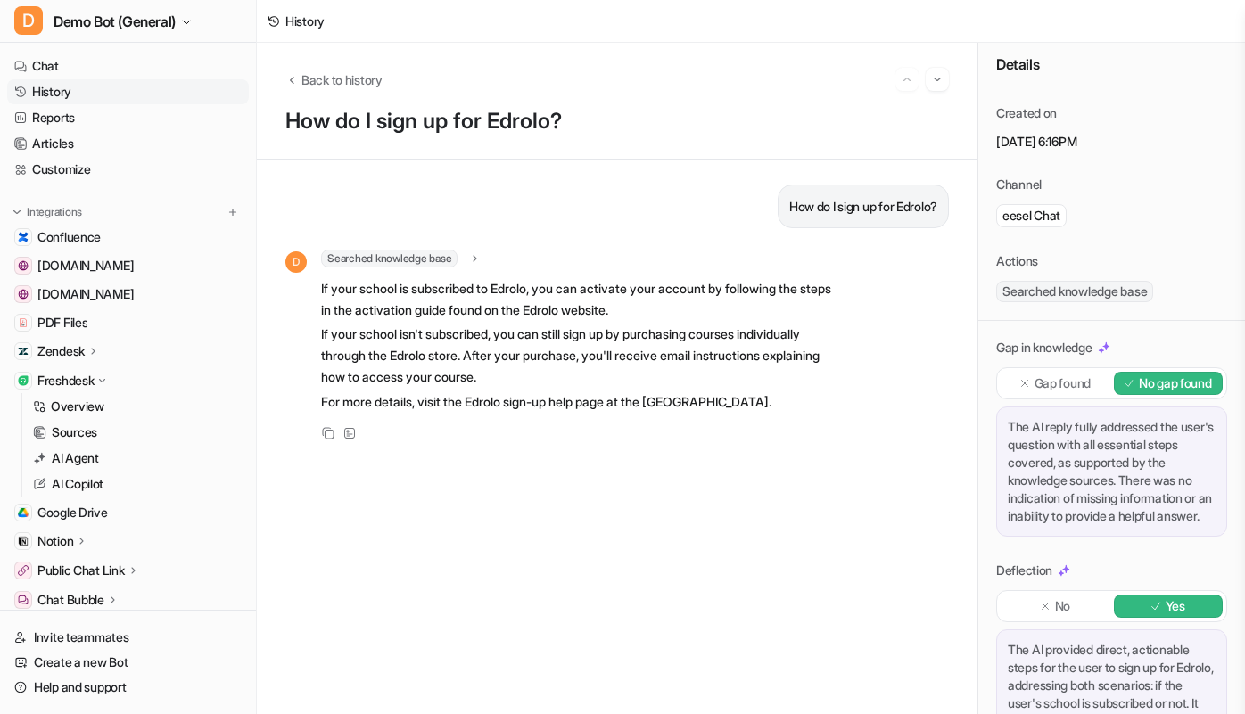
click at [335, 69] on div "Back to history" at bounding box center [616, 79] width 663 height 23
click at [315, 77] on span "Back to history" at bounding box center [341, 79] width 81 height 19
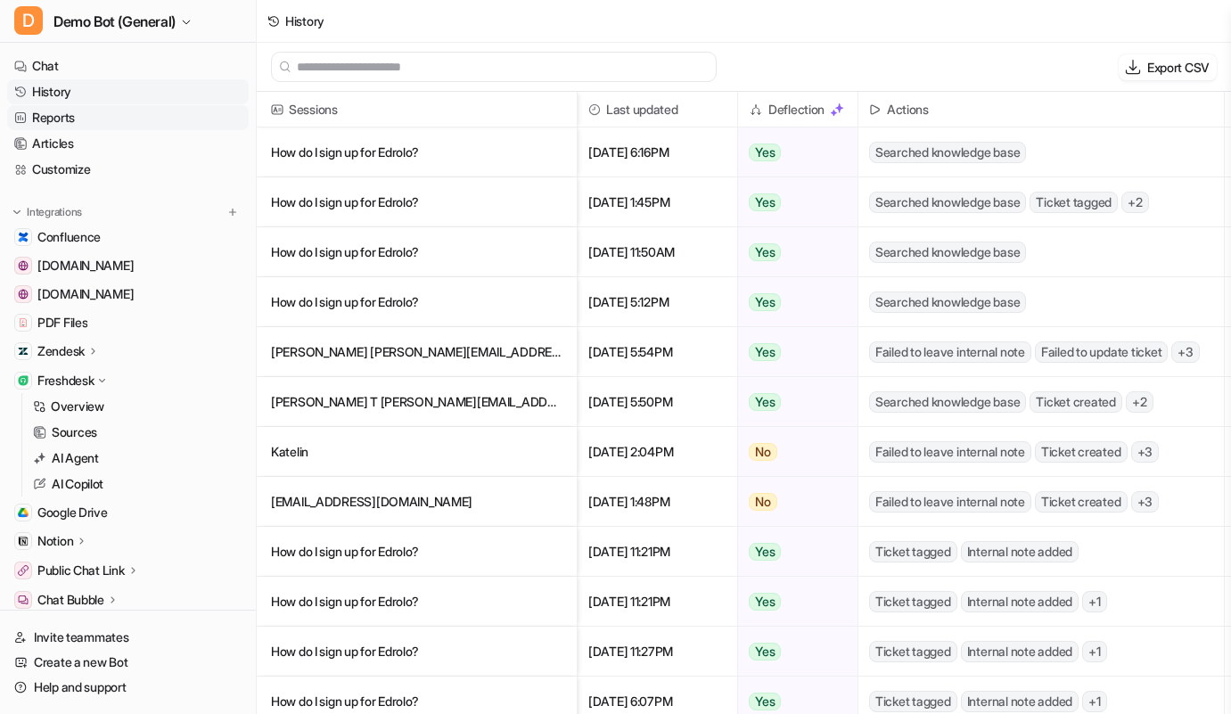
click at [77, 121] on link "Reports" at bounding box center [128, 117] width 242 height 25
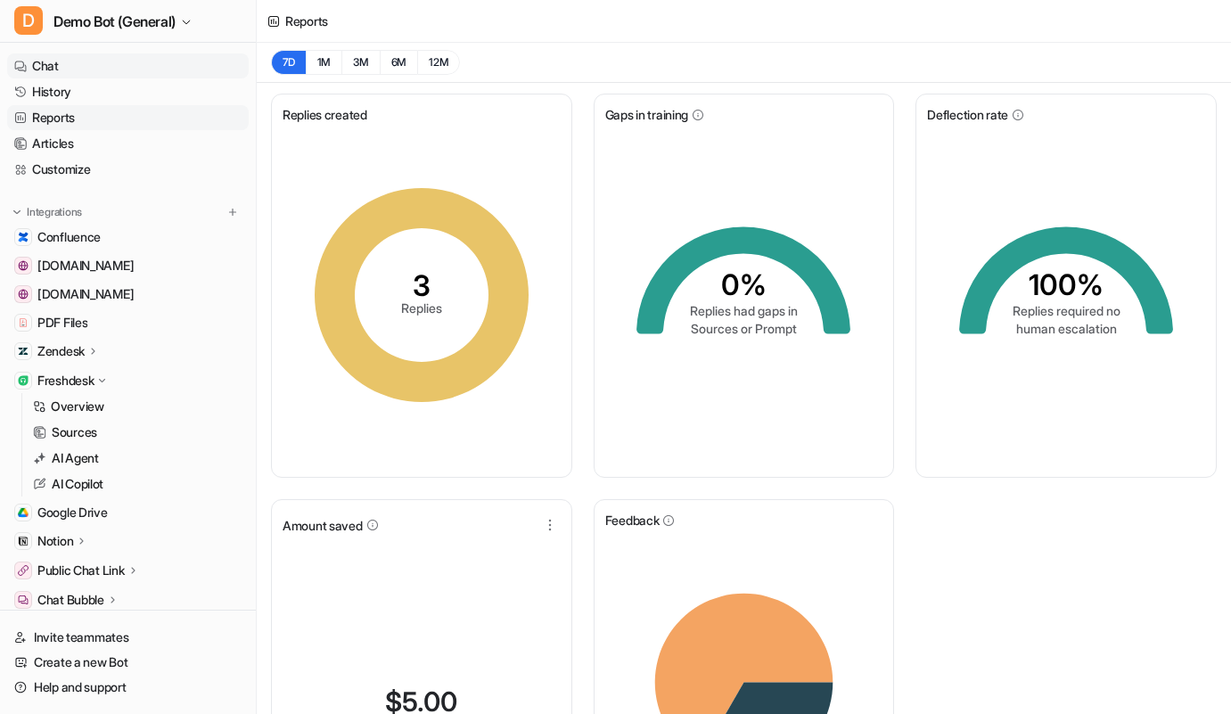
click at [128, 67] on link "Chat" at bounding box center [128, 66] width 242 height 25
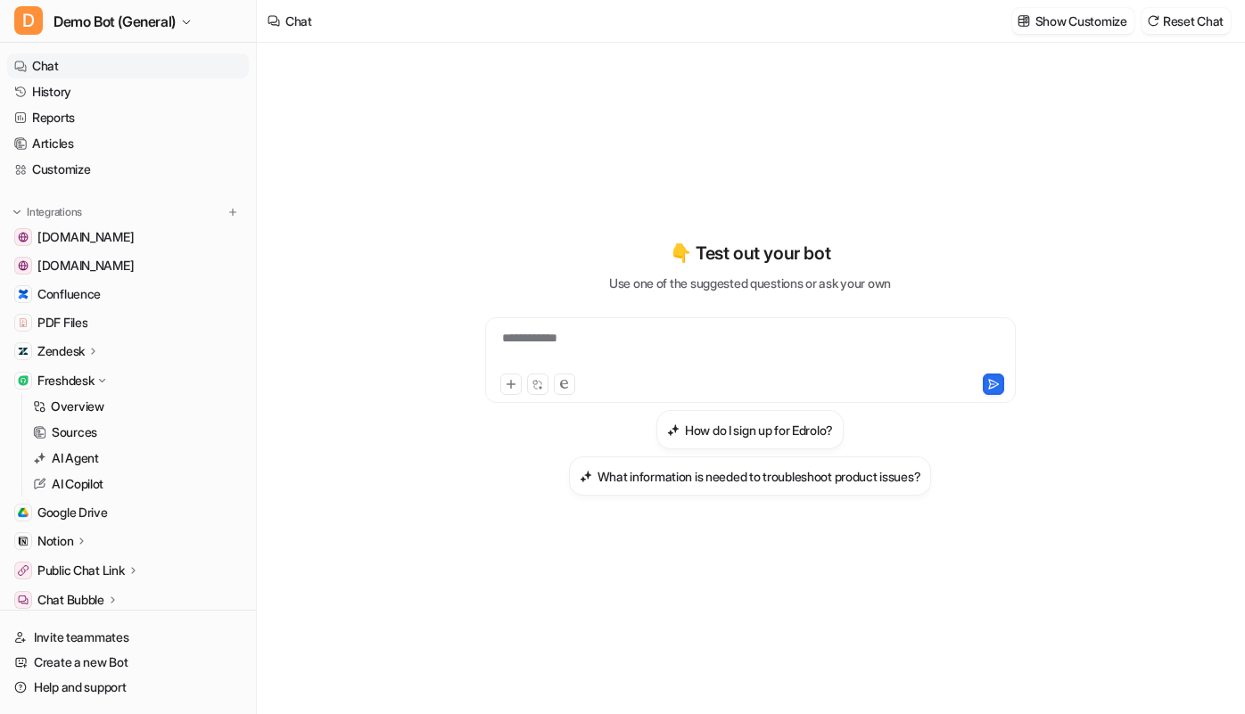
drag, startPoint x: 137, startPoint y: 163, endPoint x: 311, endPoint y: 193, distance: 176.4
click at [137, 163] on link "Customize" at bounding box center [128, 169] width 242 height 25
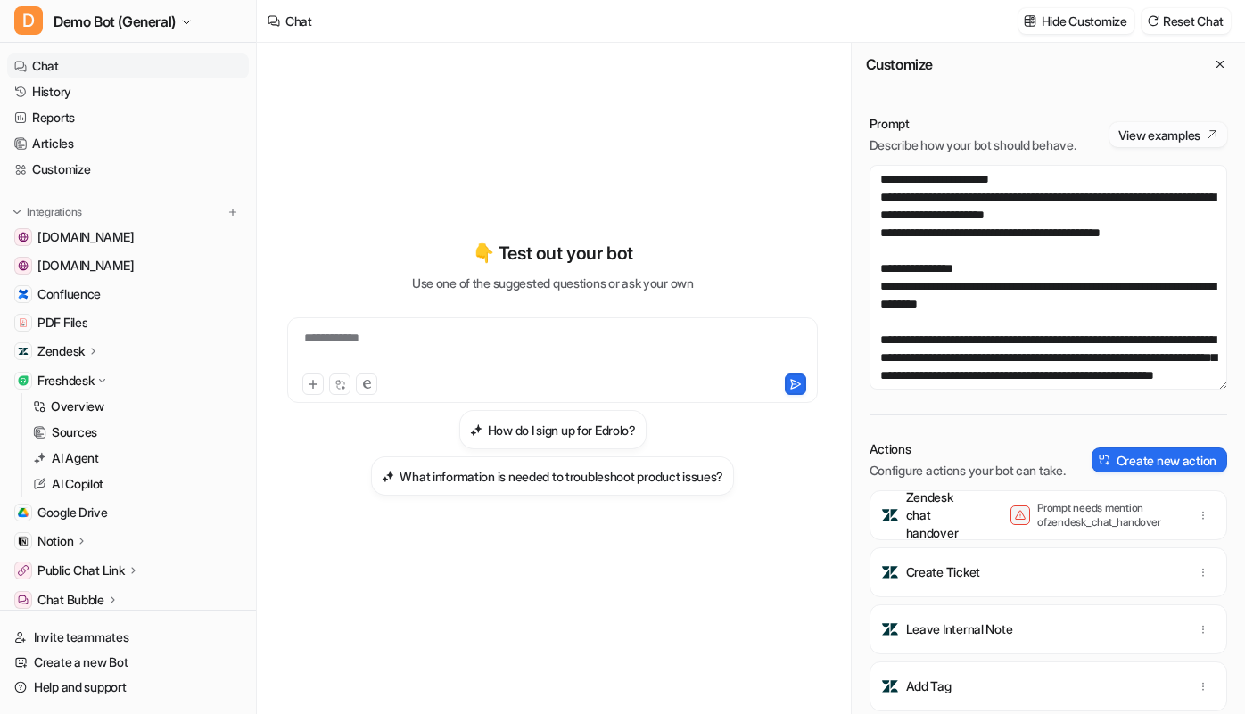
click at [1142, 147] on button "View examples" at bounding box center [1168, 134] width 118 height 25
